Goal: Task Accomplishment & Management: Manage account settings

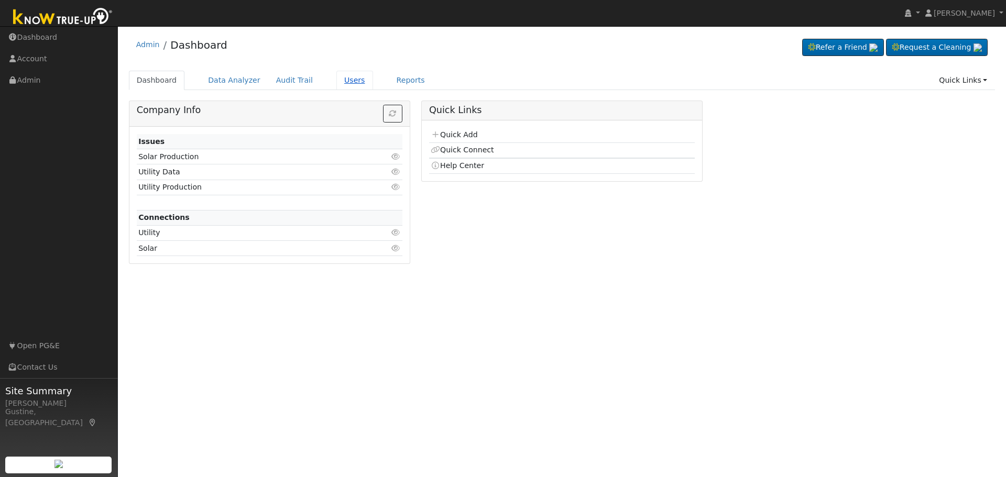
click at [340, 81] on link "Users" at bounding box center [354, 80] width 37 height 19
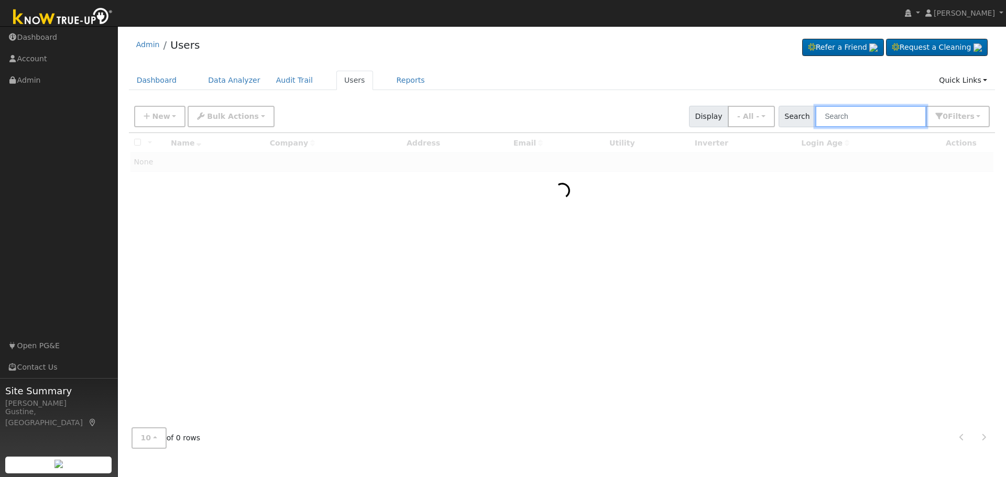
click at [848, 121] on input "text" at bounding box center [870, 116] width 111 height 21
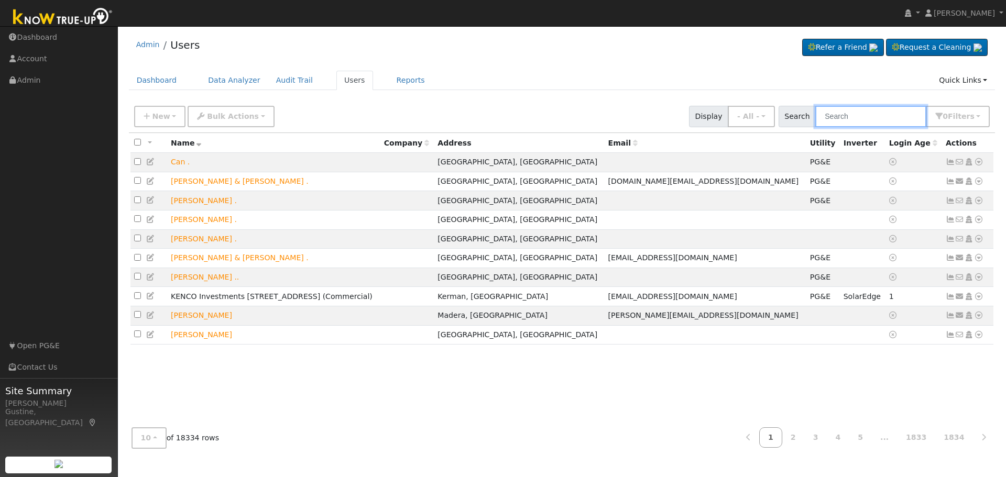
click at [874, 122] on input "text" at bounding box center [870, 116] width 111 height 21
paste input "[PERSON_NAME]"
type input "[PERSON_NAME]"
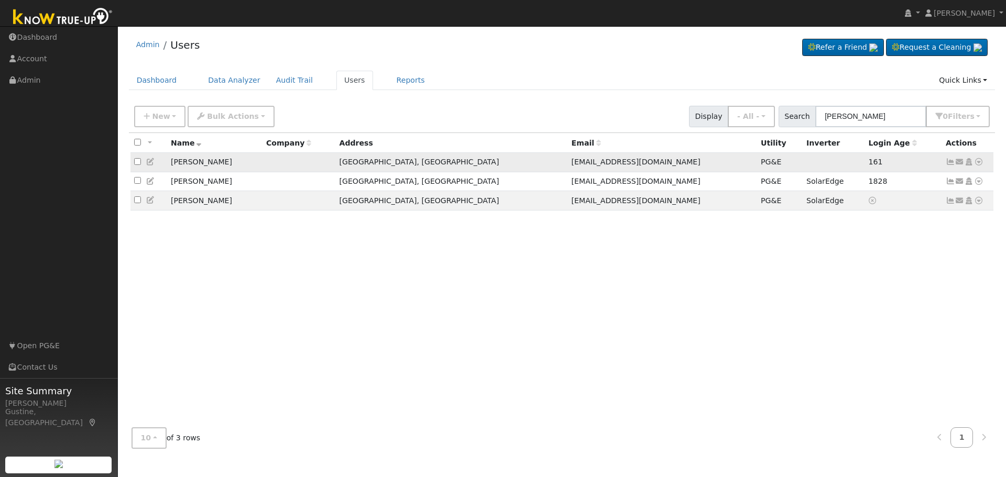
click at [948, 158] on td "Send Email... Copy a Link Reset Password Open Access Data Analyzer Reports Scen…" at bounding box center [968, 162] width 52 height 19
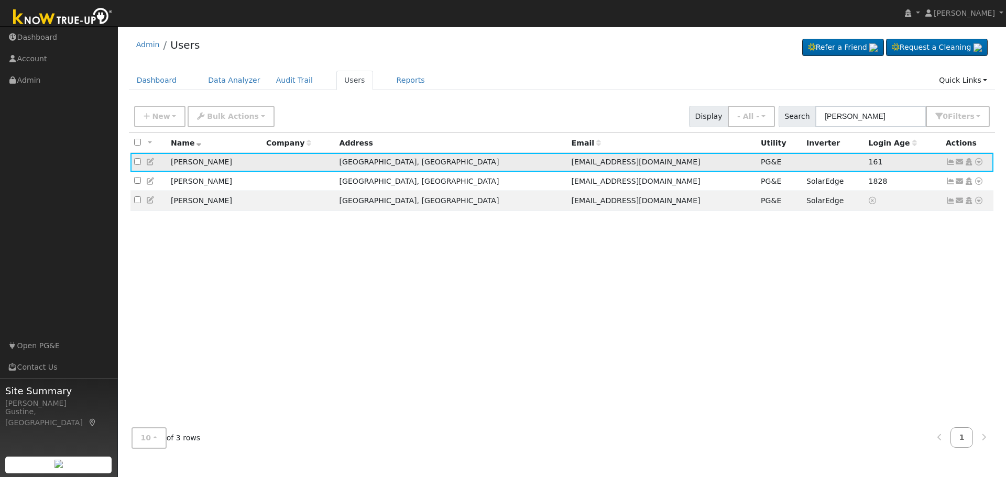
click at [947, 164] on icon at bounding box center [950, 161] width 9 height 7
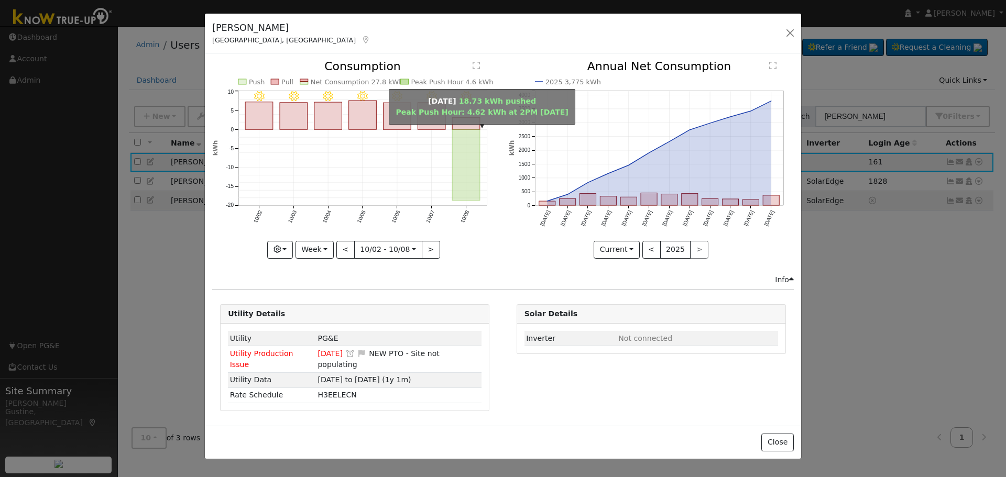
click at [469, 161] on rect "onclick=""" at bounding box center [467, 165] width 28 height 71
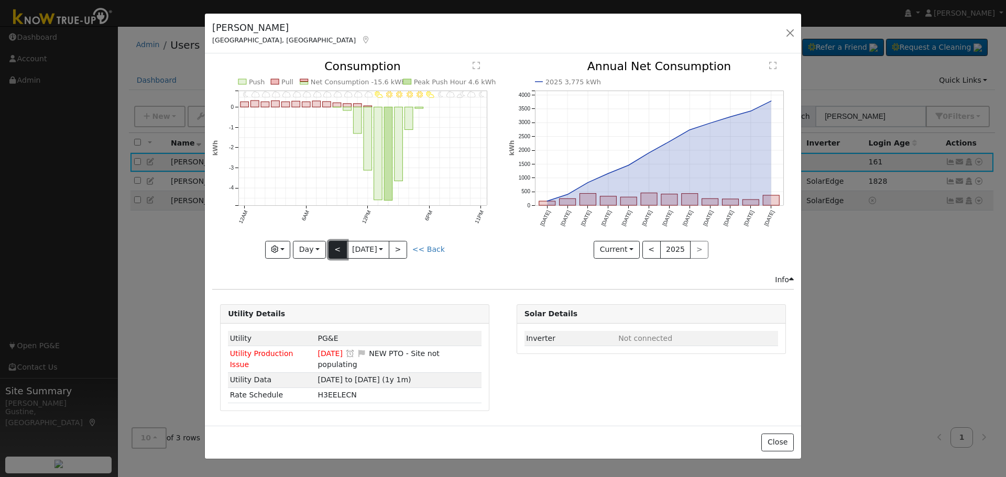
click at [334, 247] on button "<" at bounding box center [337, 250] width 18 height 18
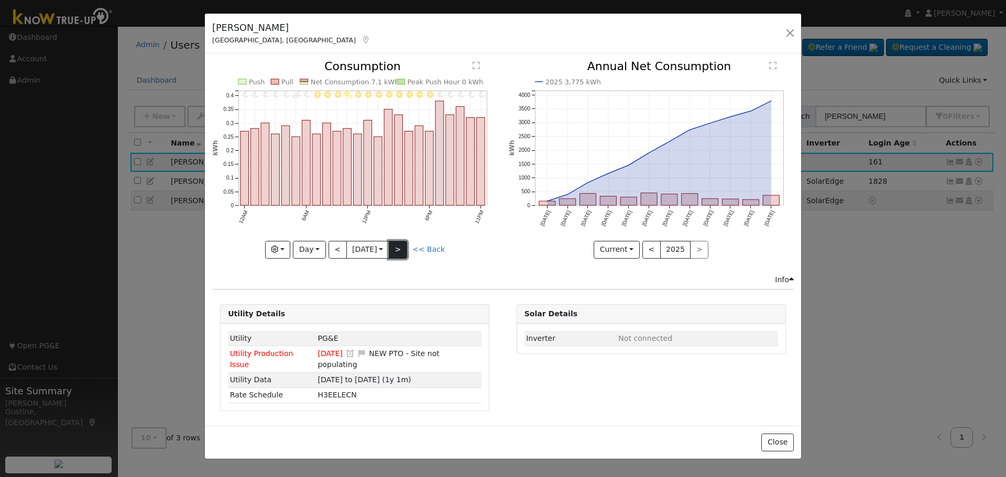
click at [404, 246] on button ">" at bounding box center [398, 250] width 18 height 18
type input "[DATE]"
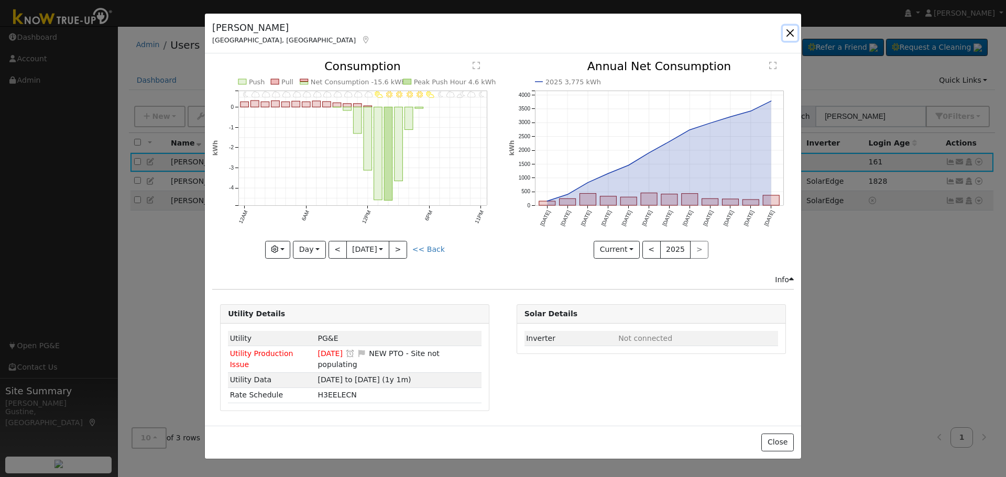
click at [794, 29] on button "button" at bounding box center [790, 33] width 15 height 15
